Goal: Find specific page/section: Find specific page/section

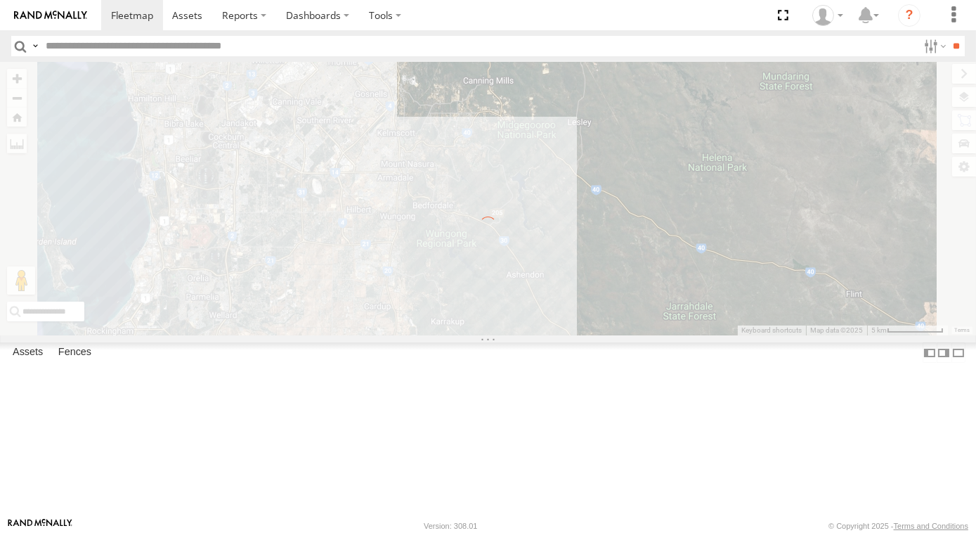
click at [96, 48] on input "text" at bounding box center [479, 46] width 878 height 20
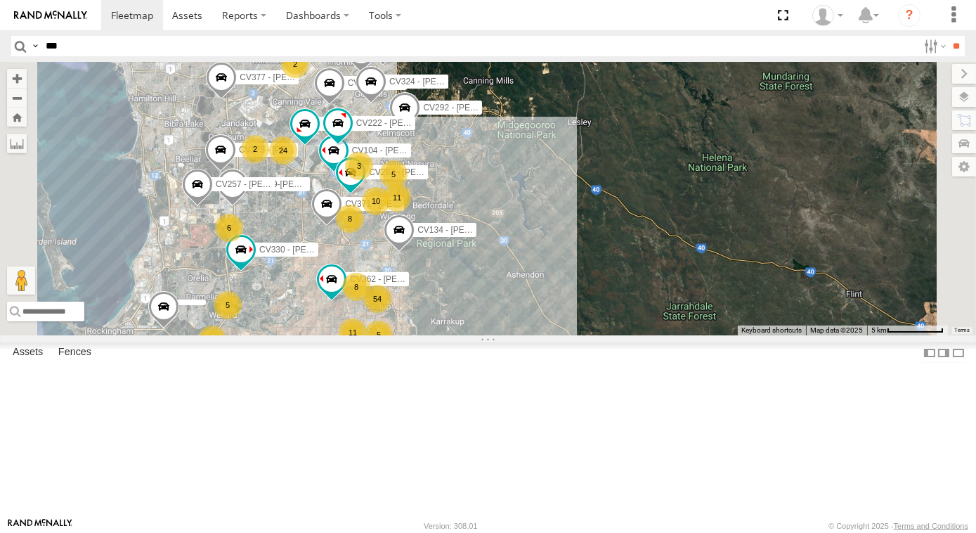
type input "***"
click at [949, 36] on input "**" at bounding box center [957, 46] width 16 height 20
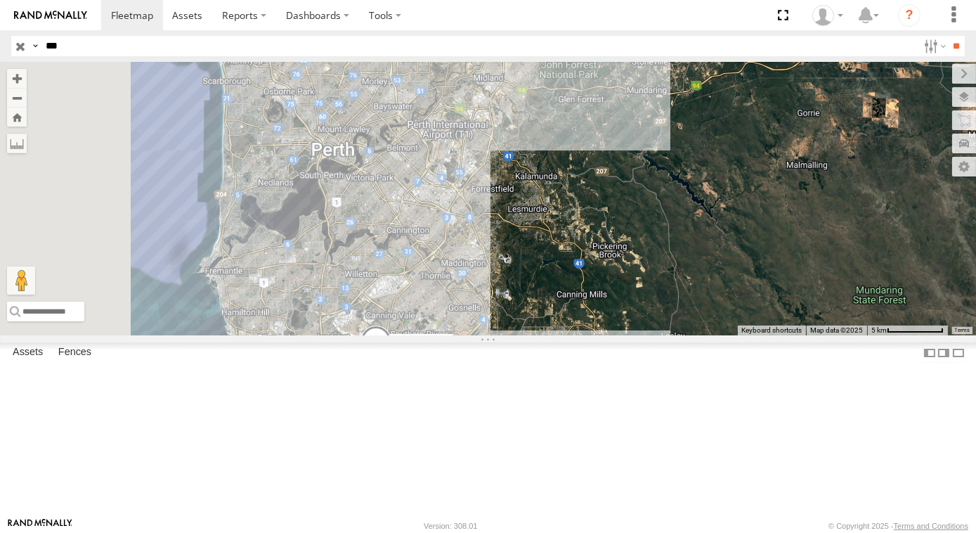
drag, startPoint x: 462, startPoint y: 160, endPoint x: 560, endPoint y: 377, distance: 237.5
click at [560, 335] on div "VR062-7T EX137-29T-[PERSON_NAME]" at bounding box center [488, 198] width 976 height 273
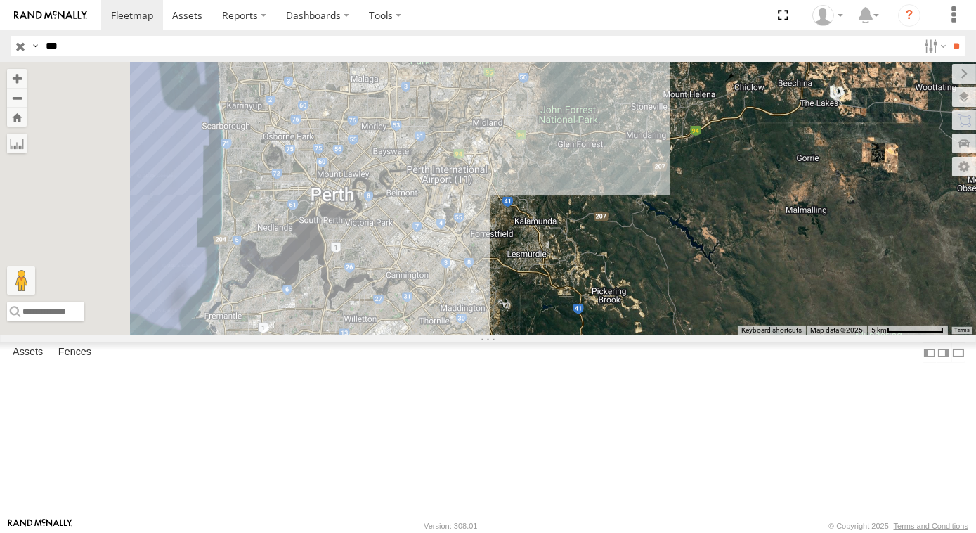
drag, startPoint x: 580, startPoint y: 223, endPoint x: 580, endPoint y: 243, distance: 19.7
click at [580, 243] on div "VR062-7T EX137-29T-[PERSON_NAME] CV203 - WSHOP Cardup" at bounding box center [488, 198] width 976 height 273
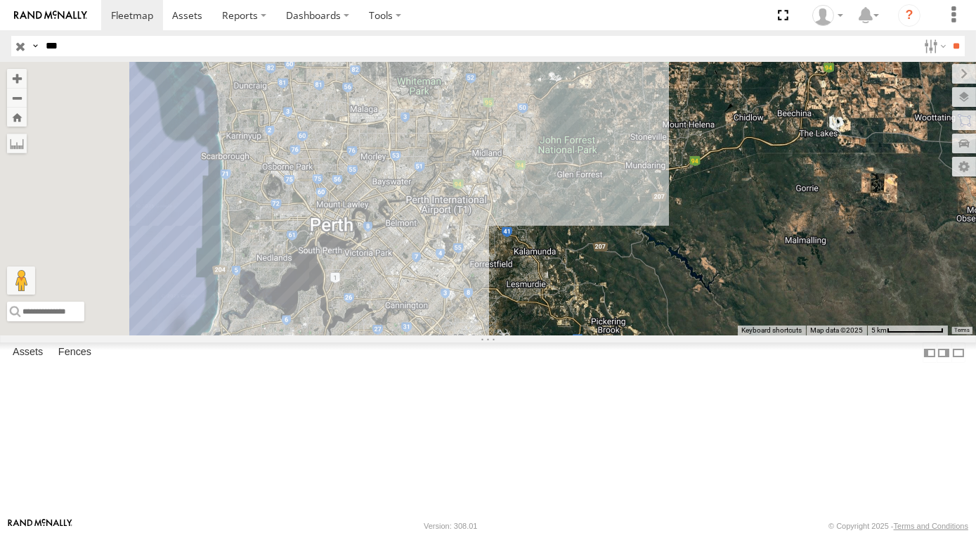
drag, startPoint x: 486, startPoint y: 203, endPoint x: 507, endPoint y: 297, distance: 95.8
click at [507, 297] on div "VR062-7T EX137-29T-[PERSON_NAME] CV203 - WSHOP Cardup" at bounding box center [488, 198] width 976 height 273
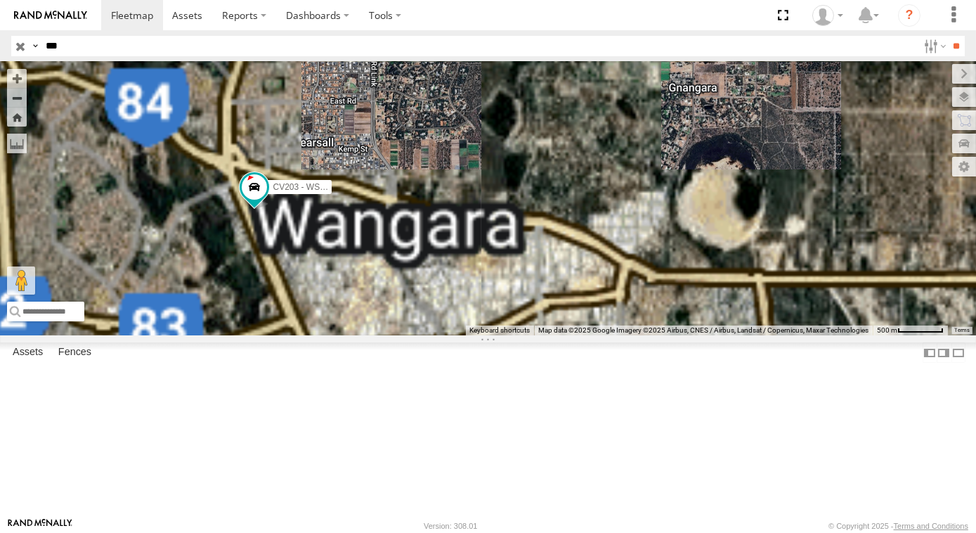
drag, startPoint x: 508, startPoint y: 460, endPoint x: 524, endPoint y: 356, distance: 105.3
click at [536, 335] on div "VR062-7T EX137-29T-[PERSON_NAME] CV203 - WSHOP Cardup" at bounding box center [488, 198] width 976 height 273
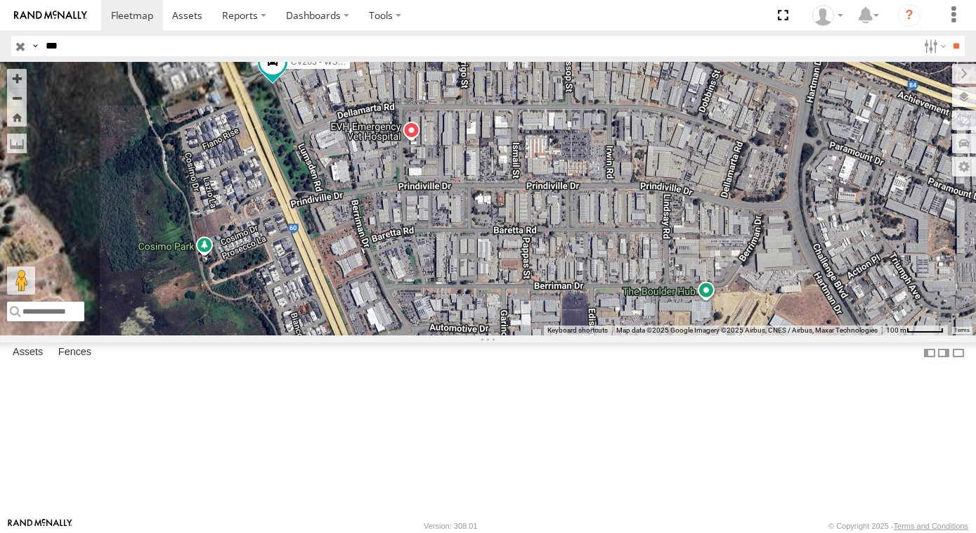
drag, startPoint x: 448, startPoint y: 273, endPoint x: 539, endPoint y: 267, distance: 90.9
click at [538, 267] on div "VR062-7T EX137-29T-[PERSON_NAME] CV203 - WSHOP Cardup" at bounding box center [488, 198] width 976 height 273
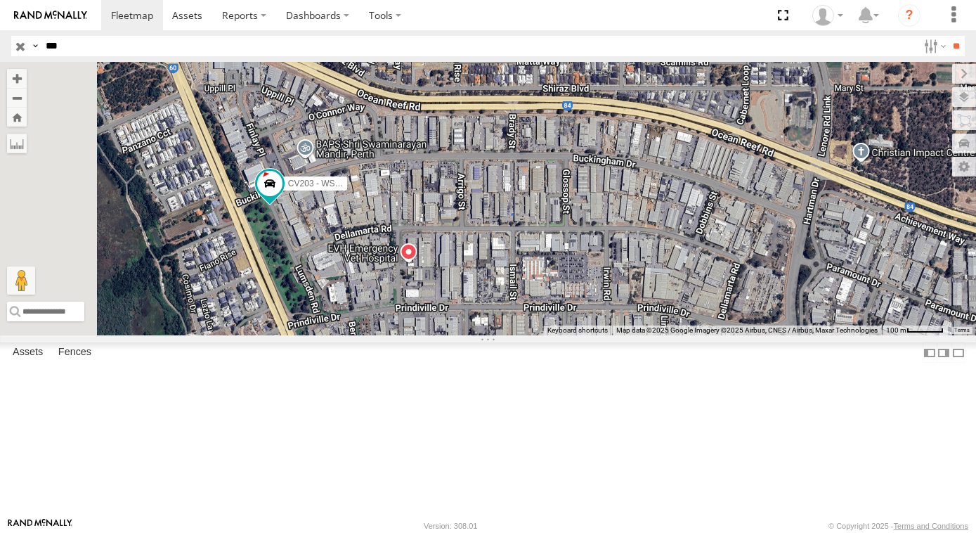
drag, startPoint x: 560, startPoint y: 234, endPoint x: 548, endPoint y: 361, distance: 127.1
click at [552, 335] on div "VR062-7T EX137-29T-[PERSON_NAME] CV203 - WSHOP Cardup" at bounding box center [488, 198] width 976 height 273
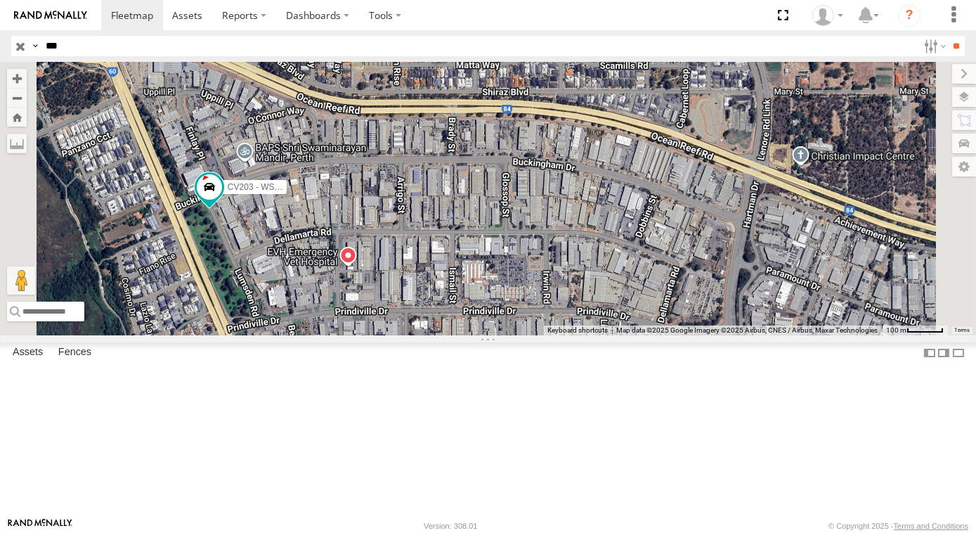
drag, startPoint x: 596, startPoint y: 291, endPoint x: 529, endPoint y: 291, distance: 66.8
click at [535, 293] on div "VR062-7T EX137-29T-[PERSON_NAME] CV203 - WSHOP Cardup" at bounding box center [488, 198] width 976 height 273
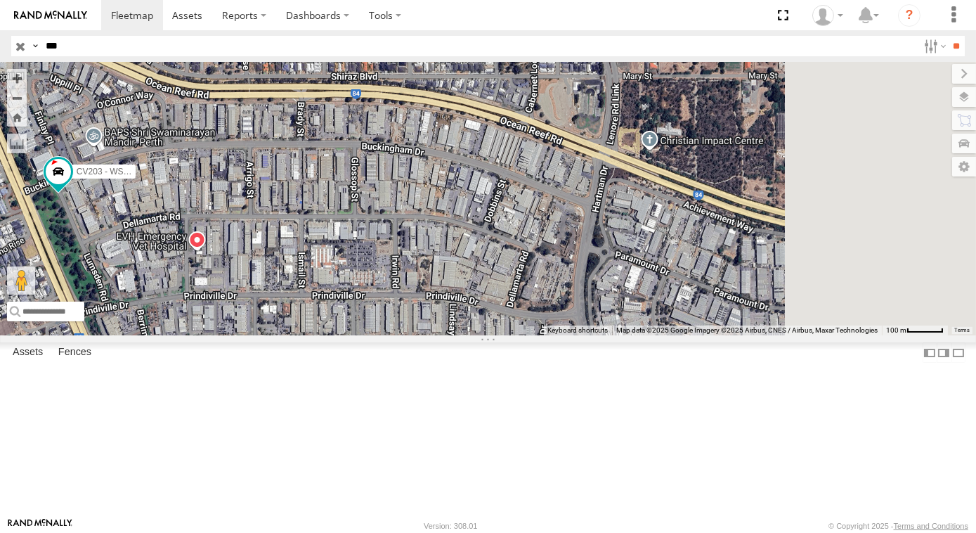
drag, startPoint x: 669, startPoint y: 310, endPoint x: 526, endPoint y: 294, distance: 144.2
click at [519, 294] on div "VR062-7T EX137-29T-[PERSON_NAME] CV203 - WSHOP Cardup" at bounding box center [488, 198] width 976 height 273
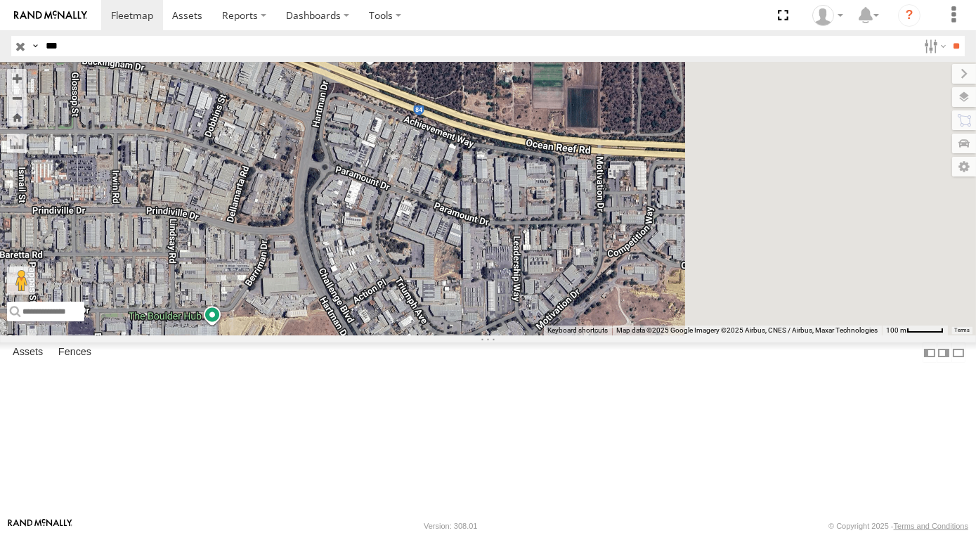
drag, startPoint x: 680, startPoint y: 311, endPoint x: 440, endPoint y: 200, distance: 265.1
click at [440, 200] on div "VR062-7T EX137-29T-[PERSON_NAME] CV203 - WSHOP Cardup" at bounding box center [488, 198] width 976 height 273
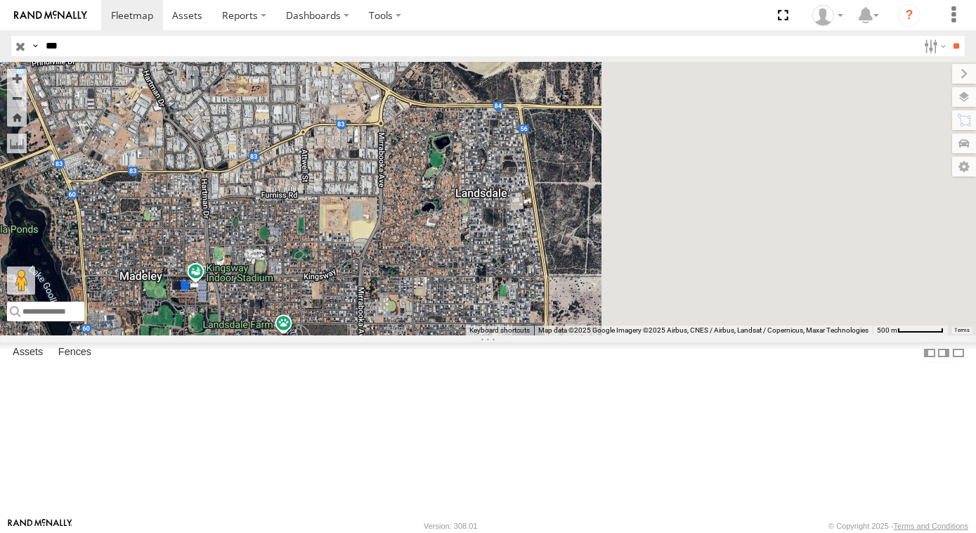
drag, startPoint x: 643, startPoint y: 332, endPoint x: 414, endPoint y: 220, distance: 255.2
click at [414, 220] on div "VR062-7T EX137-29T-[PERSON_NAME] CV203 - WSHOP Cardup" at bounding box center [488, 198] width 976 height 273
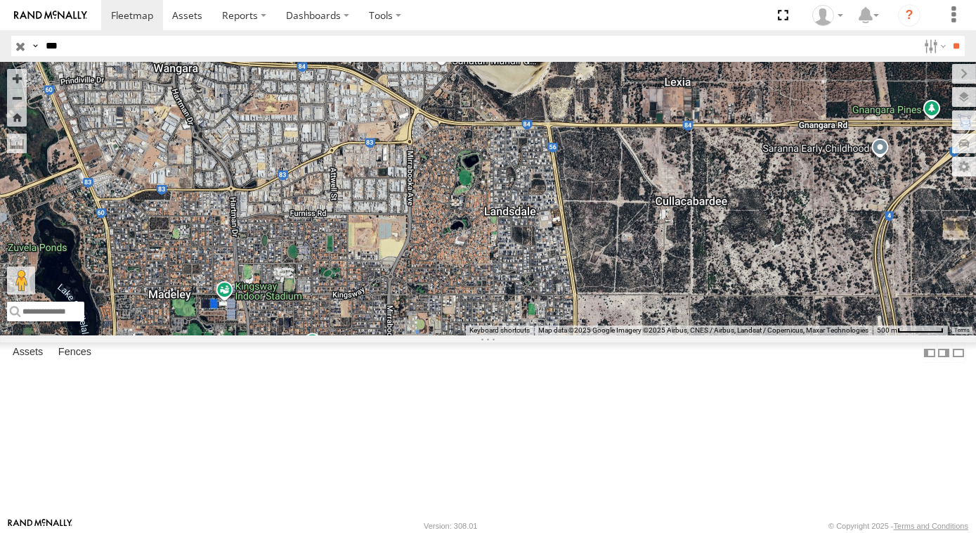
drag, startPoint x: 666, startPoint y: 242, endPoint x: 703, endPoint y: 222, distance: 42.5
click at [703, 225] on div "VR062-7T EX137-29T-[PERSON_NAME] CV203 - WSHOP Cardup" at bounding box center [488, 198] width 976 height 273
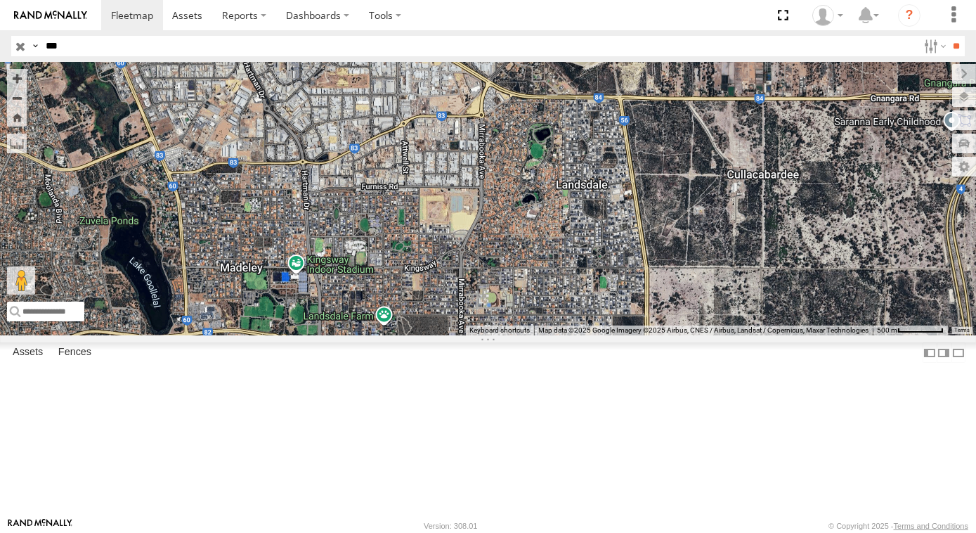
drag, startPoint x: 490, startPoint y: 318, endPoint x: 547, endPoint y: 329, distance: 58.7
click at [547, 329] on div "VR062-7T EX137-29T-[PERSON_NAME] CV203 - WSHOP Cardup" at bounding box center [488, 198] width 976 height 273
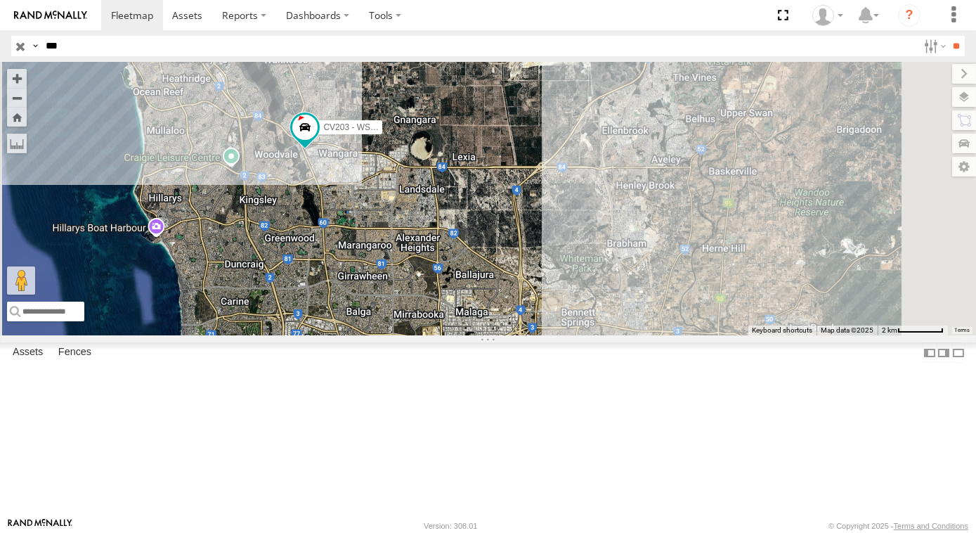
drag, startPoint x: 580, startPoint y: 479, endPoint x: 613, endPoint y: 486, distance: 33.9
click at [609, 335] on div "VR062-7T EX137-29T-[PERSON_NAME] CV203 - WSHOP Cardup" at bounding box center [488, 198] width 976 height 273
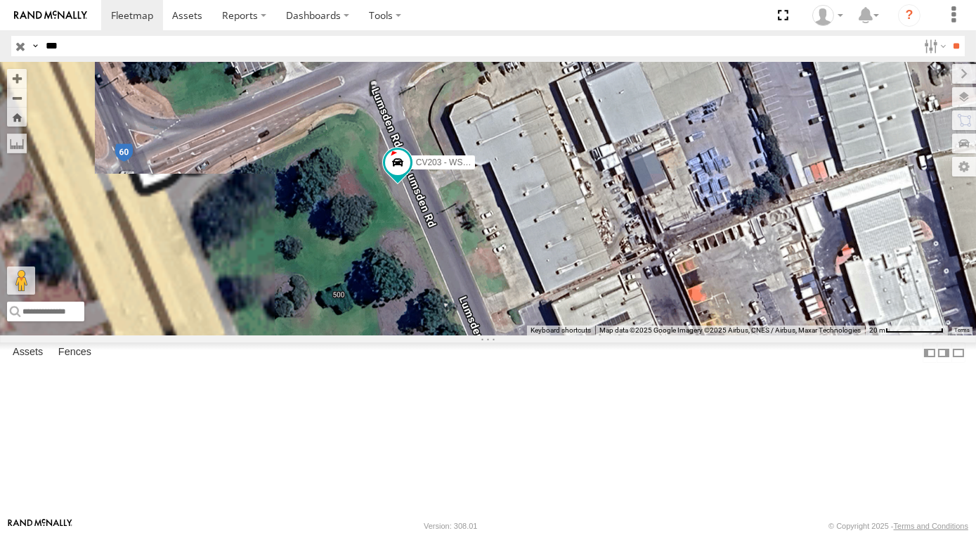
drag, startPoint x: 515, startPoint y: 310, endPoint x: 693, endPoint y: 273, distance: 181.7
click at [690, 277] on div "VR062-7T EX137-29T-[PERSON_NAME] CV203 - WSHOP Cardup" at bounding box center [488, 198] width 976 height 273
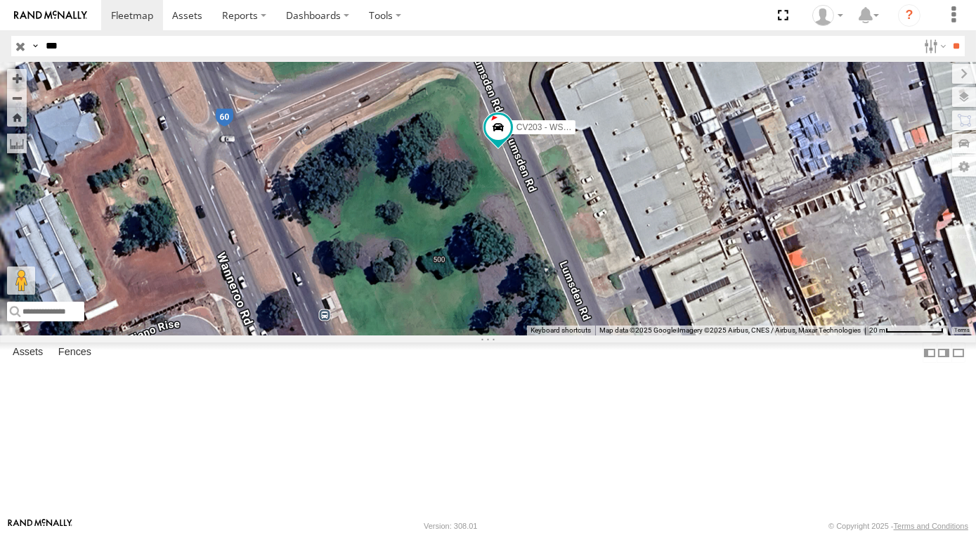
drag, startPoint x: 415, startPoint y: 349, endPoint x: 461, endPoint y: 318, distance: 55.6
click at [461, 318] on div "VR062-7T EX137-29T-[PERSON_NAME] CV203 - WSHOP Cardup" at bounding box center [488, 198] width 976 height 273
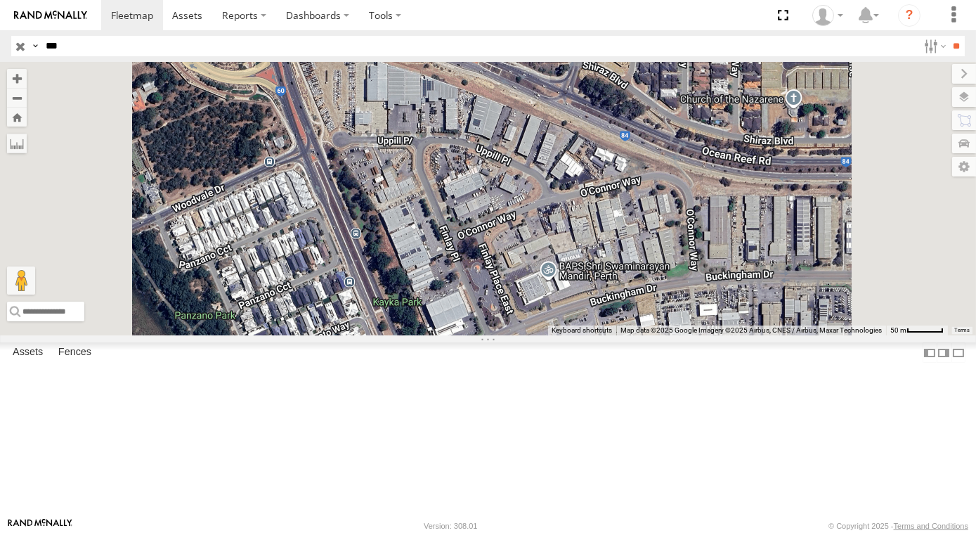
drag, startPoint x: 536, startPoint y: 134, endPoint x: 583, endPoint y: 367, distance: 238.0
click at [586, 335] on div "VR062-7T EX137-29T-[PERSON_NAME] CV203 - WSHOP Cardup" at bounding box center [488, 198] width 976 height 273
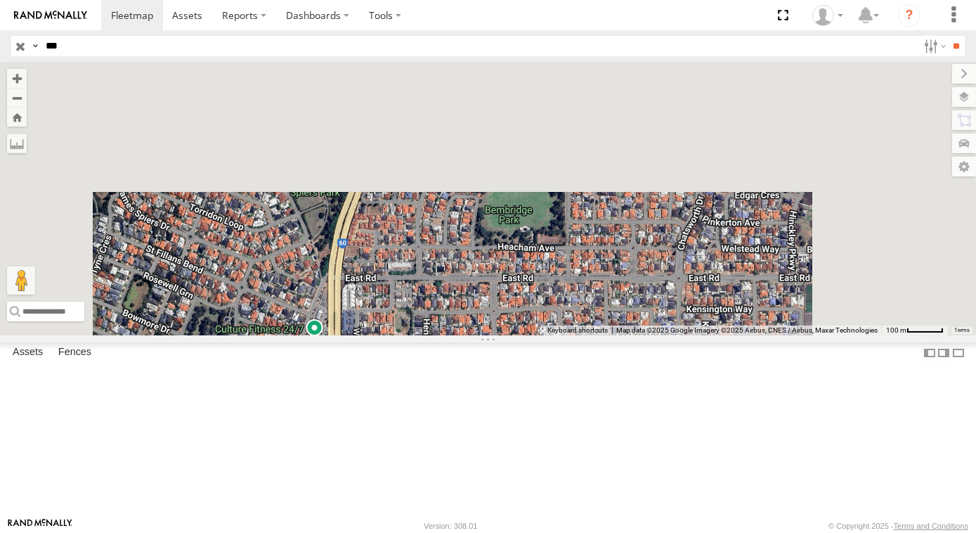
drag, startPoint x: 569, startPoint y: 171, endPoint x: 569, endPoint y: 565, distance: 393.6
click at [569, 532] on html at bounding box center [488, 266] width 976 height 533
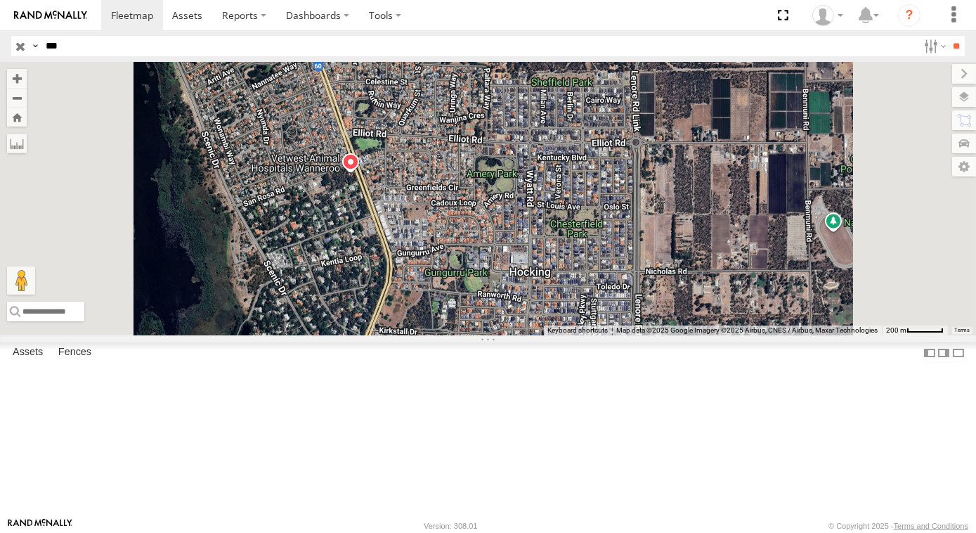
drag, startPoint x: 583, startPoint y: 364, endPoint x: 572, endPoint y: 443, distance: 79.4
click at [572, 335] on div "VR062-7T EX137-29T-[PERSON_NAME] CV203 - WSHOP Cardup" at bounding box center [488, 198] width 976 height 273
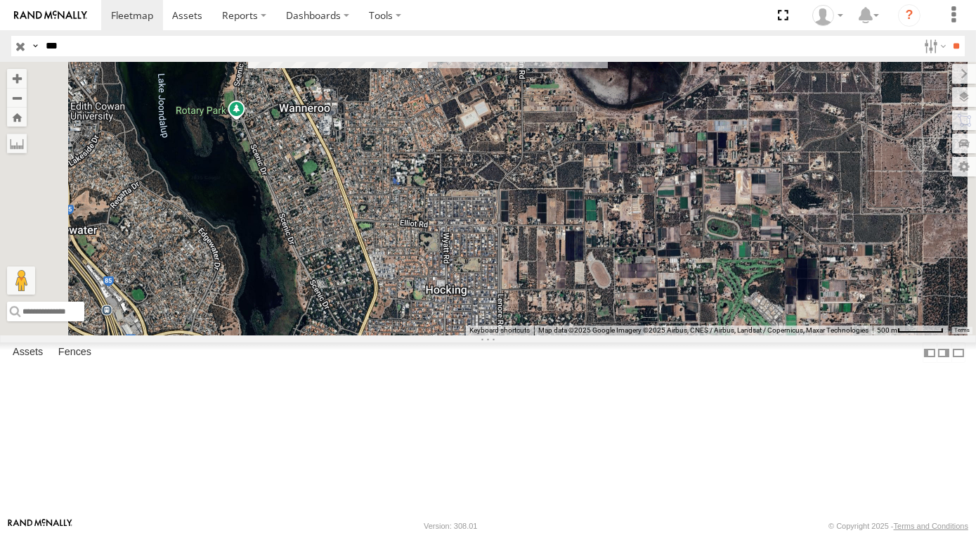
drag, startPoint x: 545, startPoint y: 242, endPoint x: 545, endPoint y: 257, distance: 14.8
click at [545, 249] on div "VR062-7T EX137-29T-[PERSON_NAME] CV203 - WSHOP Cardup" at bounding box center [488, 198] width 976 height 273
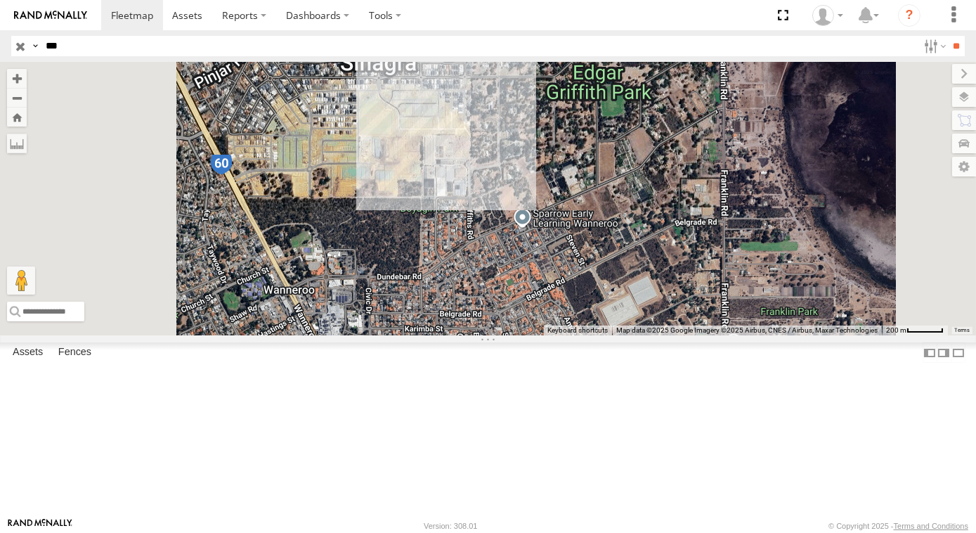
drag, startPoint x: 474, startPoint y: 148, endPoint x: 495, endPoint y: 287, distance: 140.7
click at [524, 219] on div "VR062-7T EX137-29T-[PERSON_NAME] CV203 - WSHOP Cardup" at bounding box center [488, 198] width 976 height 273
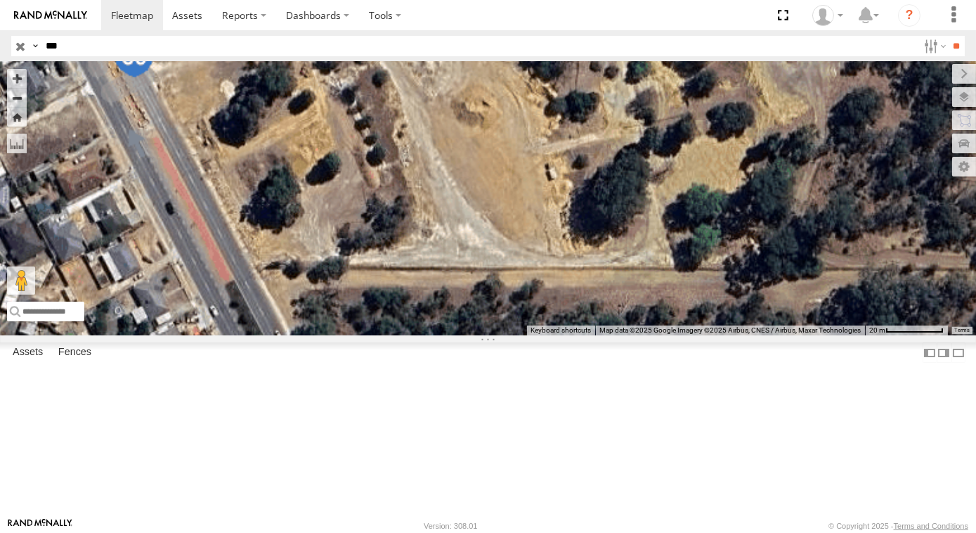
drag, startPoint x: 592, startPoint y: 210, endPoint x: 585, endPoint y: 288, distance: 78.3
click at [590, 285] on div "VR062-7T EX137-29T-[PERSON_NAME] CV203 - WSHOP Cardup" at bounding box center [488, 198] width 976 height 273
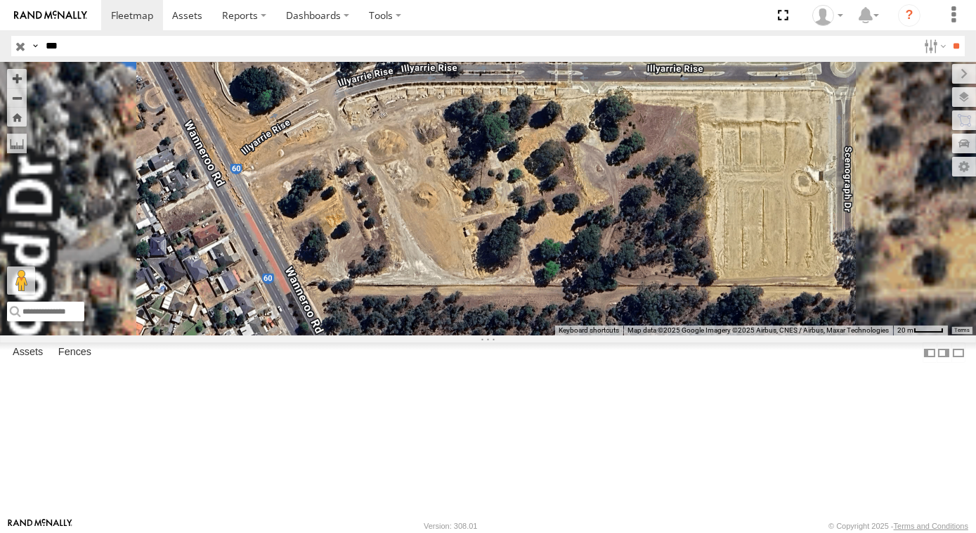
drag, startPoint x: 618, startPoint y: 214, endPoint x: 483, endPoint y: 293, distance: 156.8
click at [483, 293] on div "VR062-7T EX137-29T-[PERSON_NAME] CV203 - WSHOP Cardup" at bounding box center [488, 198] width 976 height 273
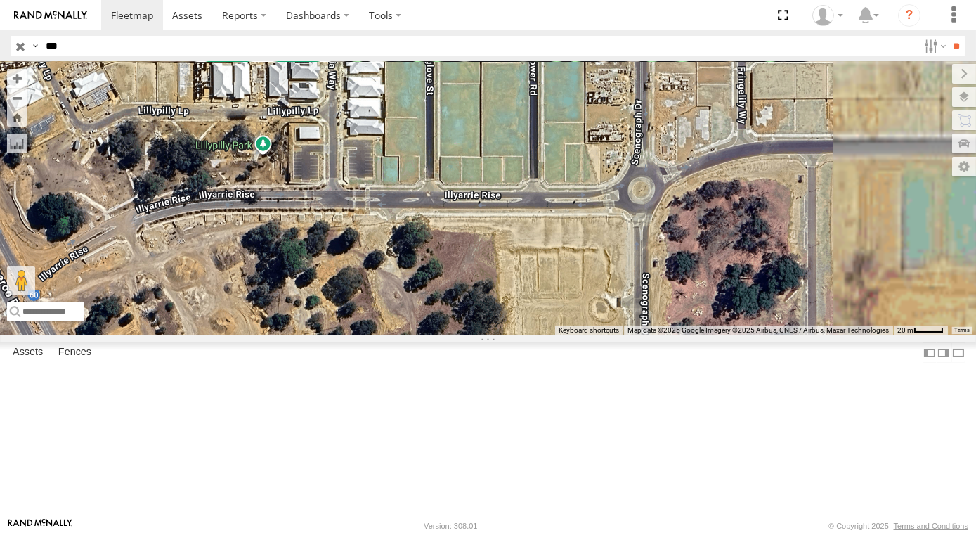
drag, startPoint x: 616, startPoint y: 218, endPoint x: 605, endPoint y: 226, distance: 13.6
click at [607, 223] on div "VR062-7T EX137-29T-[PERSON_NAME] CV203 - WSHOP Cardup" at bounding box center [488, 198] width 976 height 273
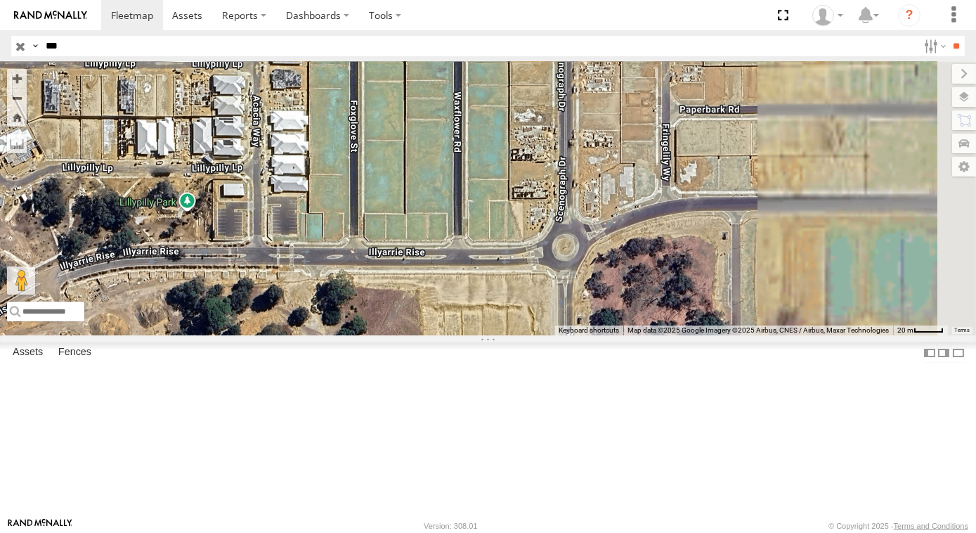
drag, startPoint x: 524, startPoint y: 294, endPoint x: 311, endPoint y: 353, distance: 221.8
click at [325, 353] on main "To navigate the map with touch gestures double-tap and hold your finger on the …" at bounding box center [488, 289] width 976 height 455
